Goal: Find specific page/section: Find specific page/section

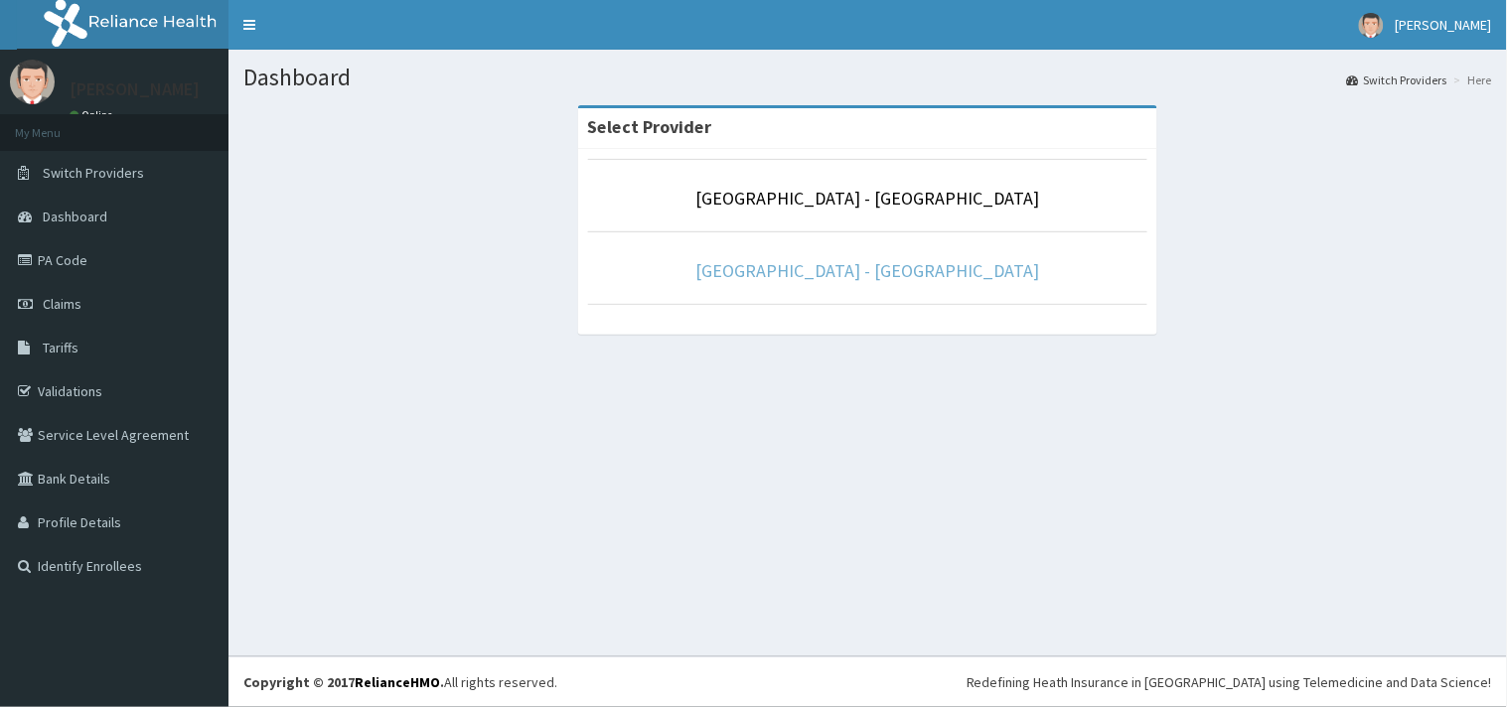
click at [867, 274] on link "[GEOGRAPHIC_DATA] - [GEOGRAPHIC_DATA]" at bounding box center [869, 270] width 344 height 23
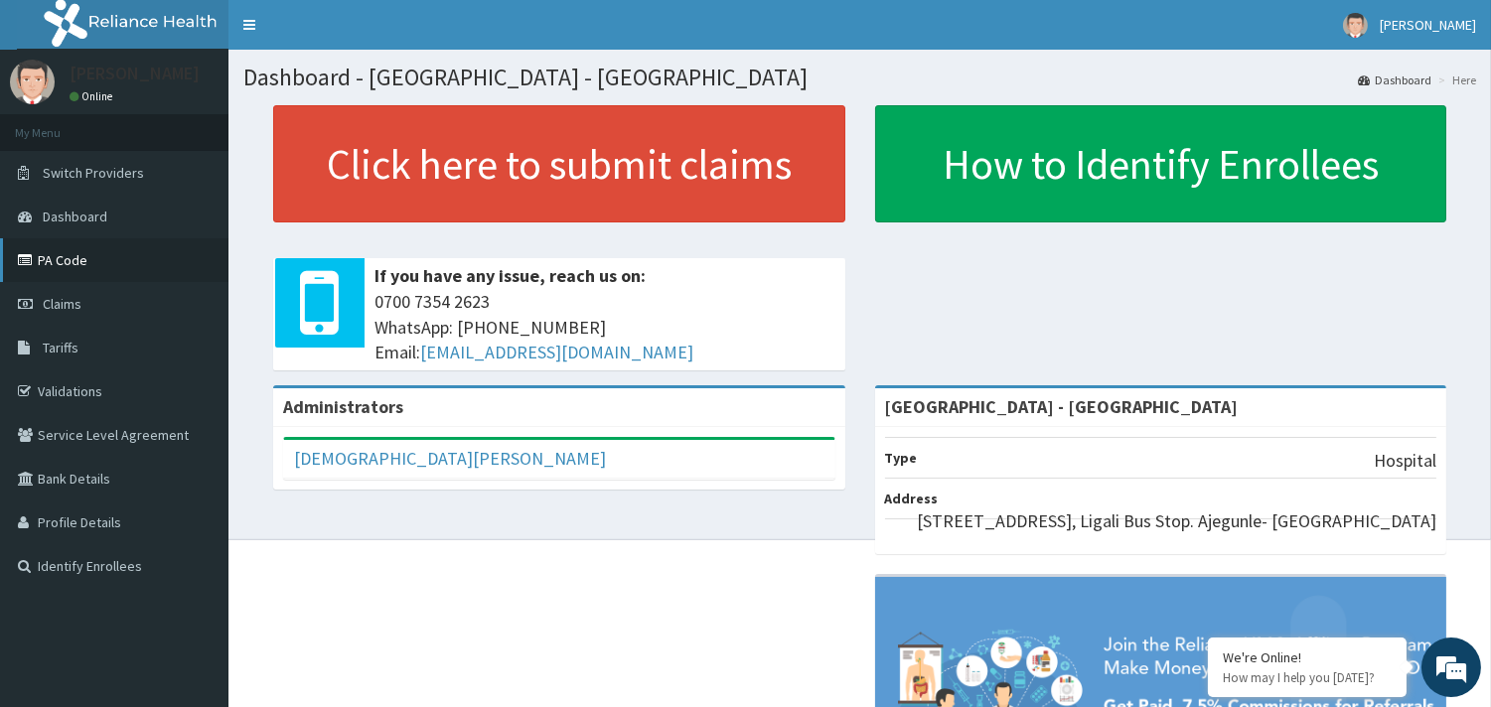
click at [57, 272] on link "PA Code" at bounding box center [114, 260] width 229 height 44
